Goal: Find contact information: Find contact information

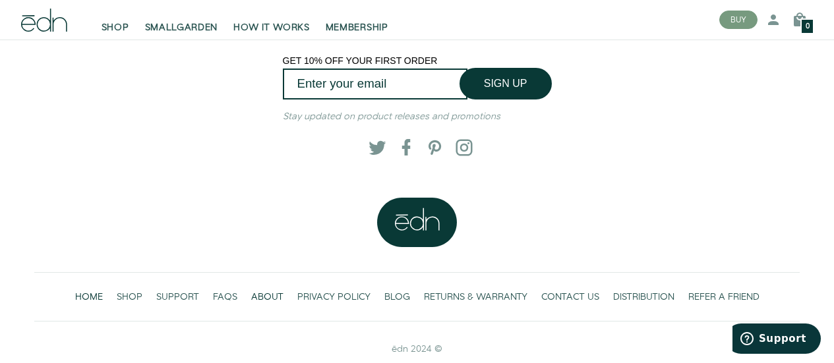
scroll to position [2845, 0]
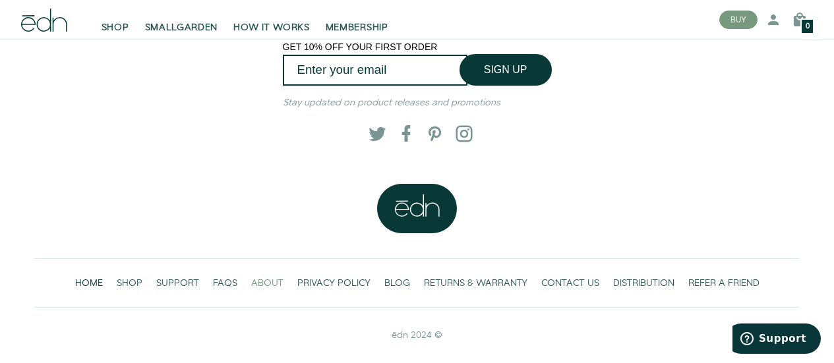
click at [263, 278] on span "ABOUT" at bounding box center [267, 283] width 32 height 13
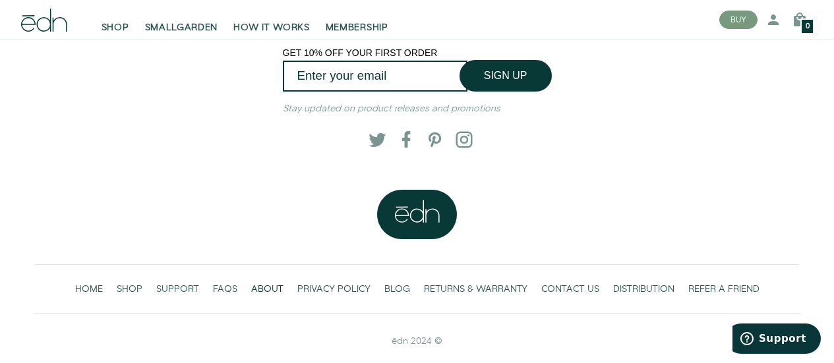
scroll to position [1049, 0]
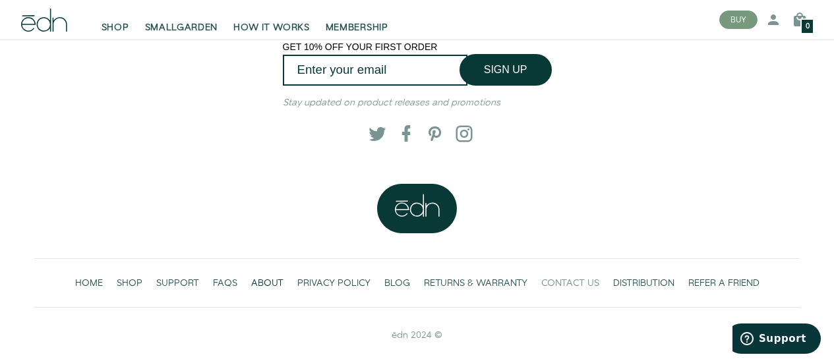
click at [583, 279] on span "CONTACT US" at bounding box center [570, 283] width 58 height 13
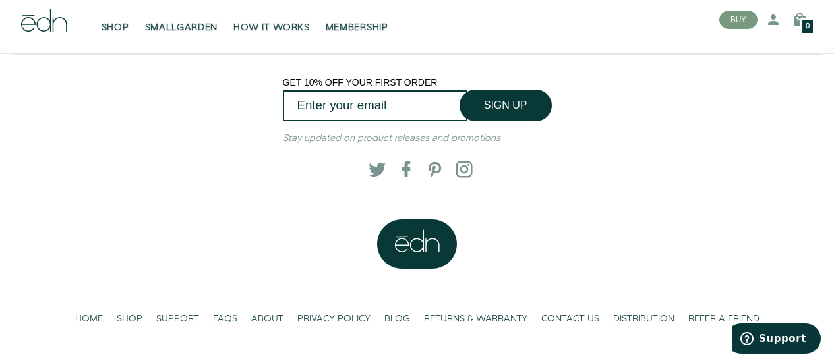
scroll to position [785, 0]
